Goal: Information Seeking & Learning: Obtain resource

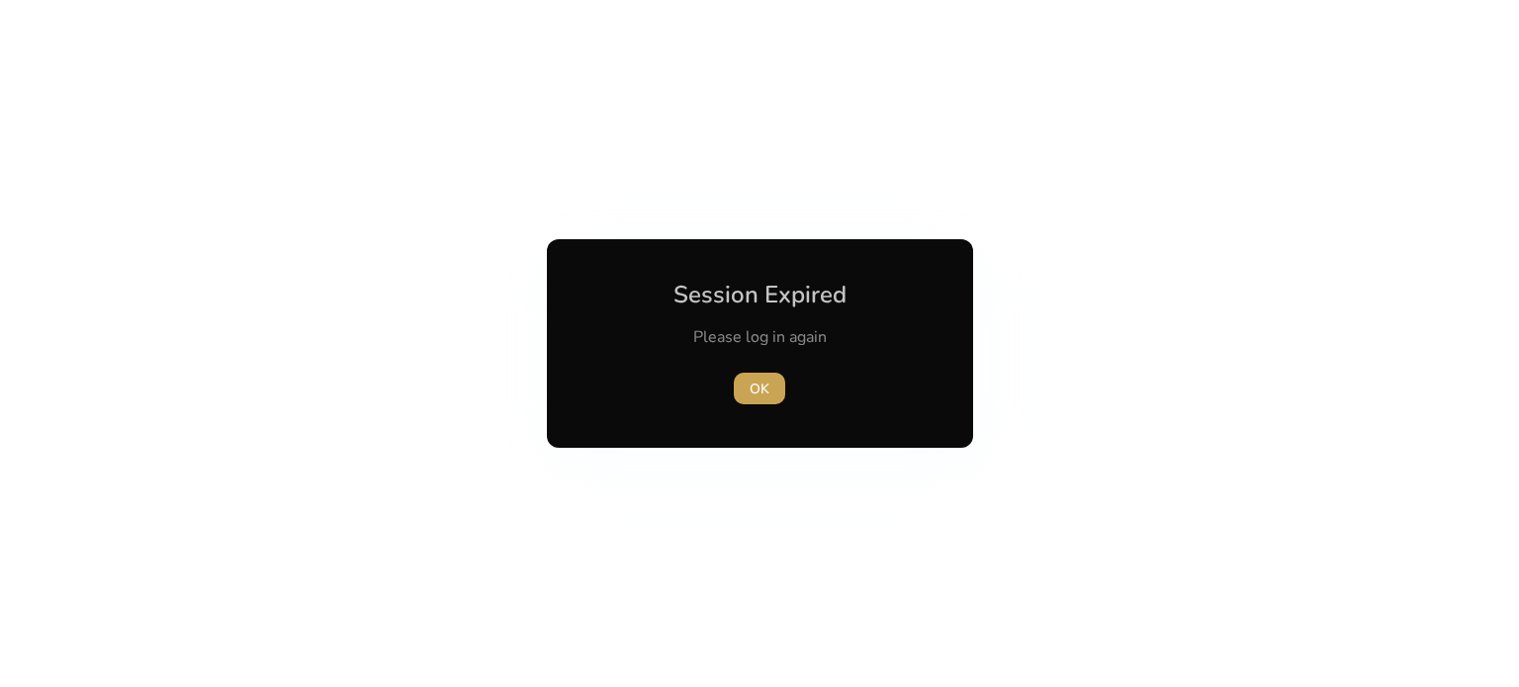
click at [761, 371] on span "button" at bounding box center [759, 388] width 51 height 47
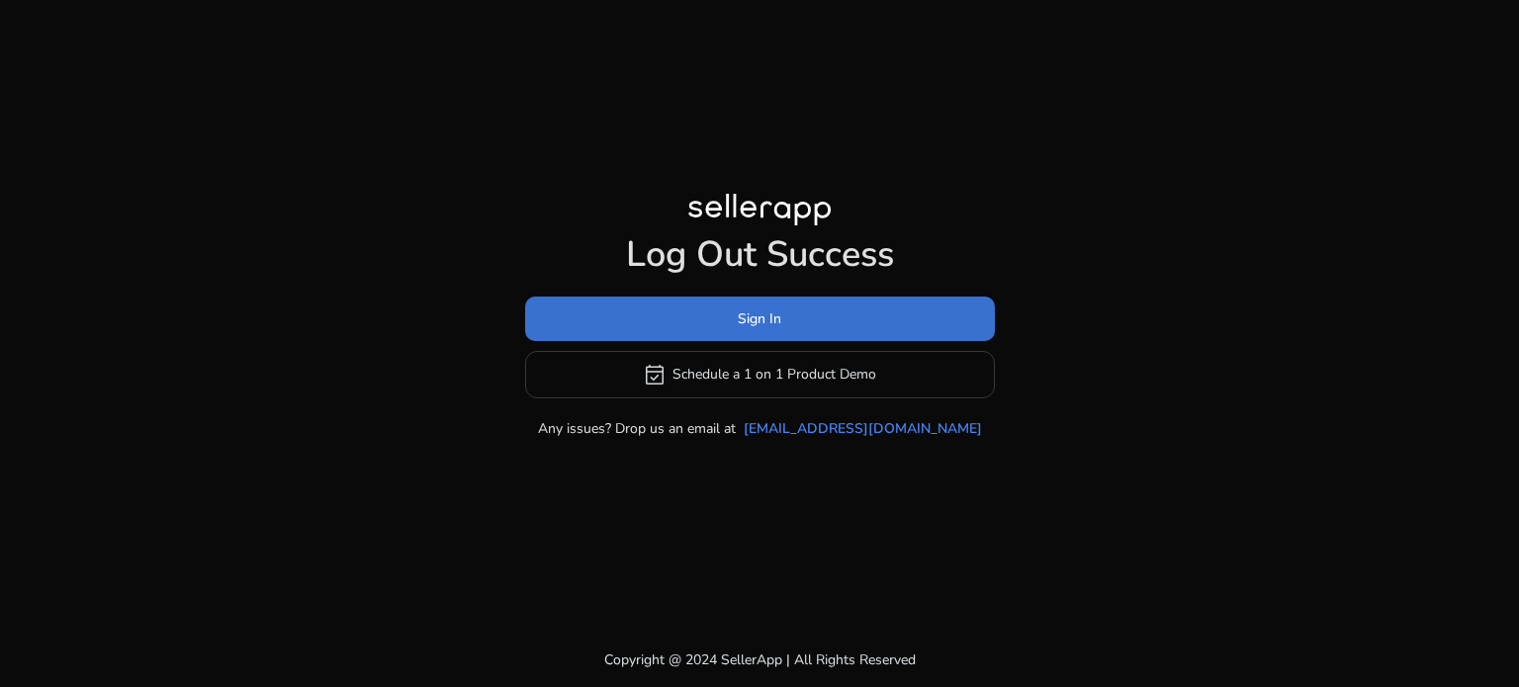
click at [758, 330] on span at bounding box center [760, 318] width 470 height 47
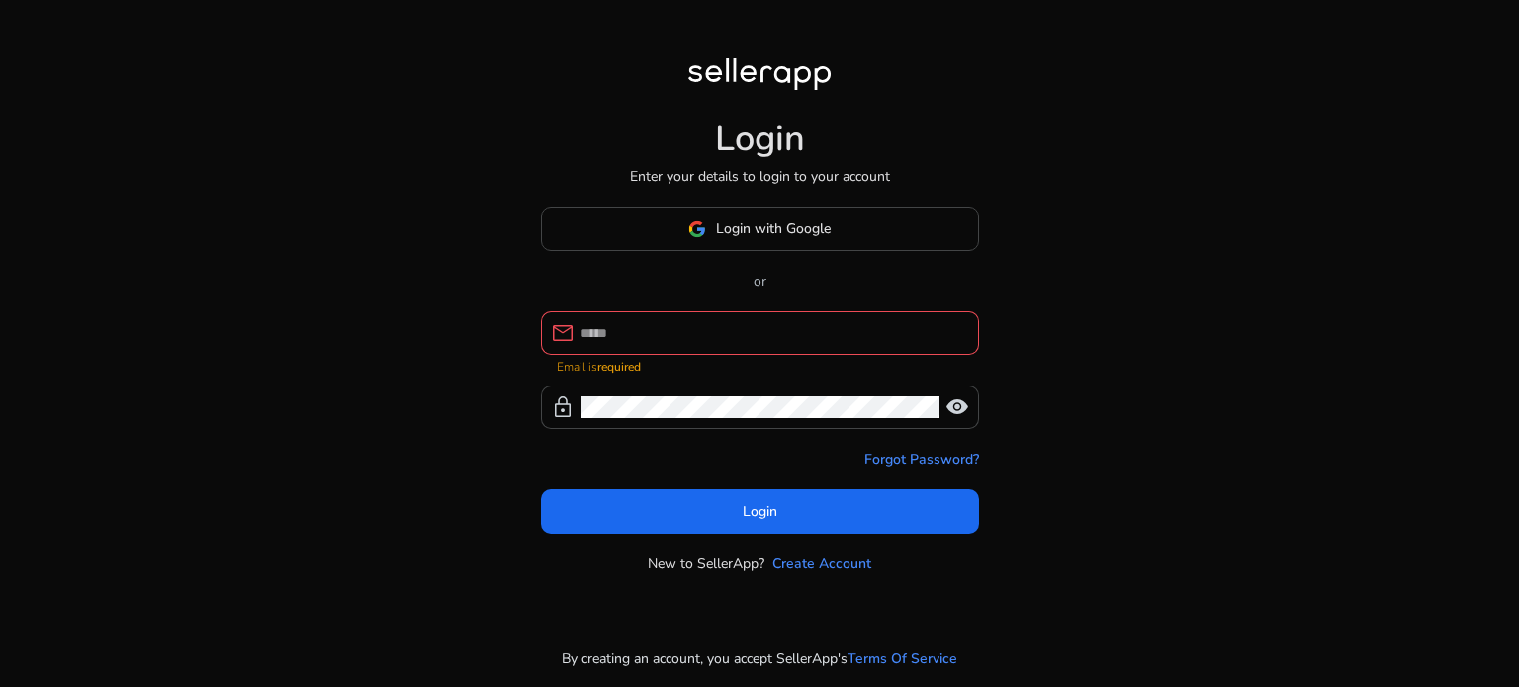
type input "**********"
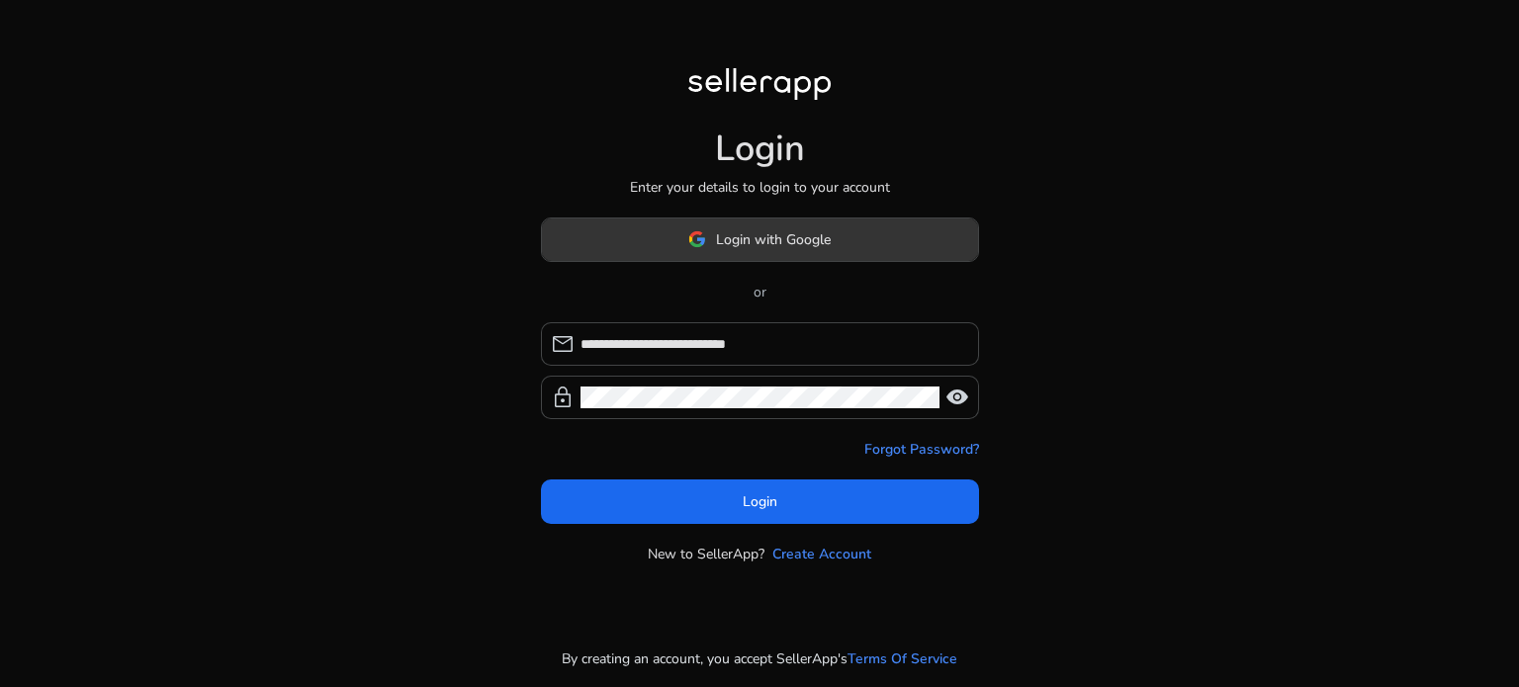
click at [719, 255] on span at bounding box center [760, 239] width 436 height 47
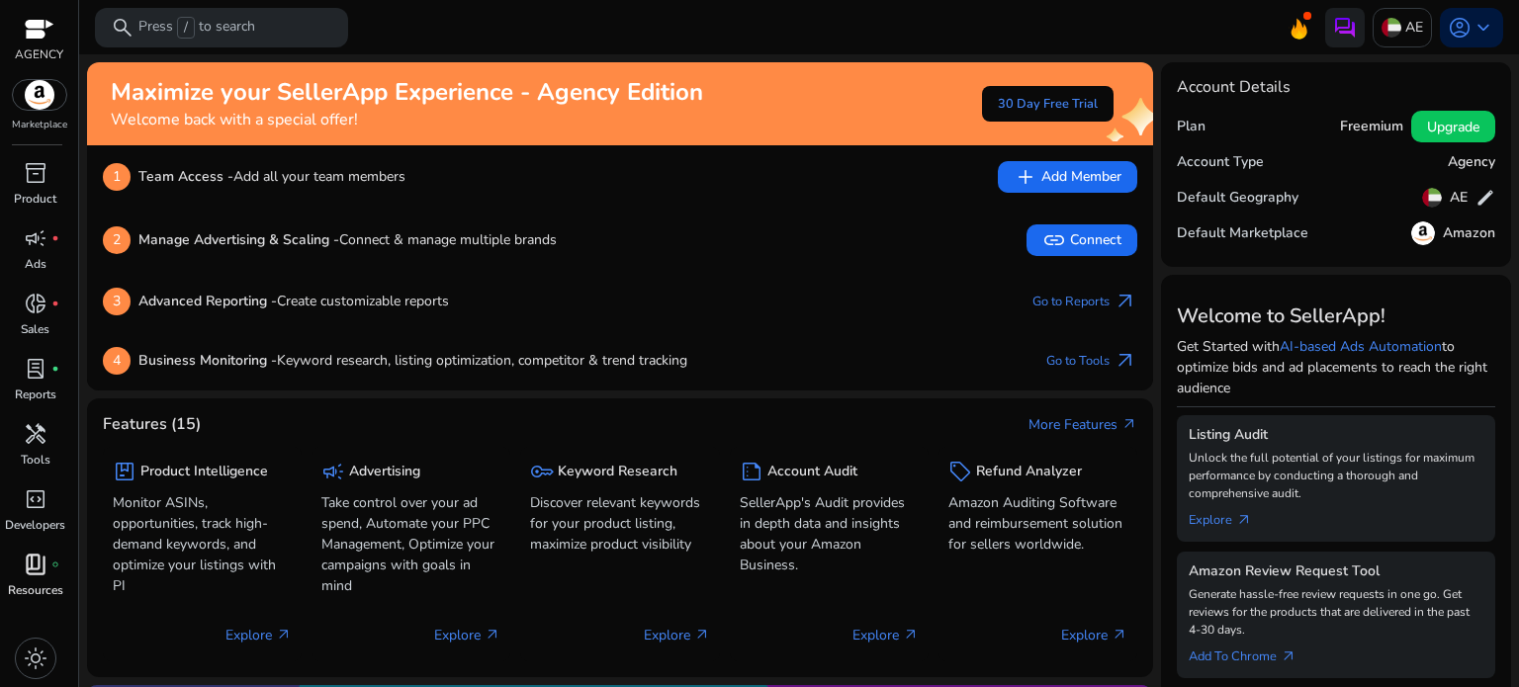
click at [31, 589] on p "Resources" at bounding box center [35, 590] width 55 height 18
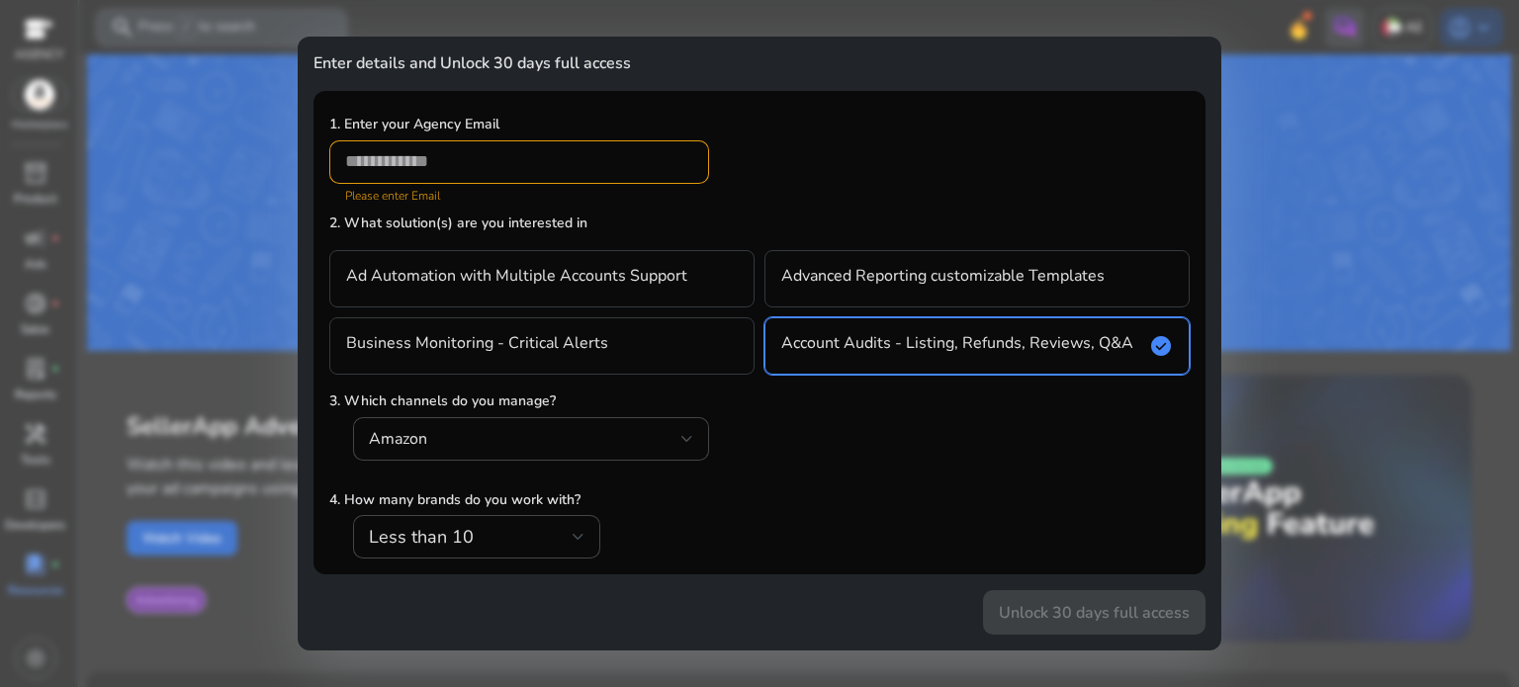
click at [202, 339] on div at bounding box center [759, 343] width 1519 height 687
